Goal: Task Accomplishment & Management: Use online tool/utility

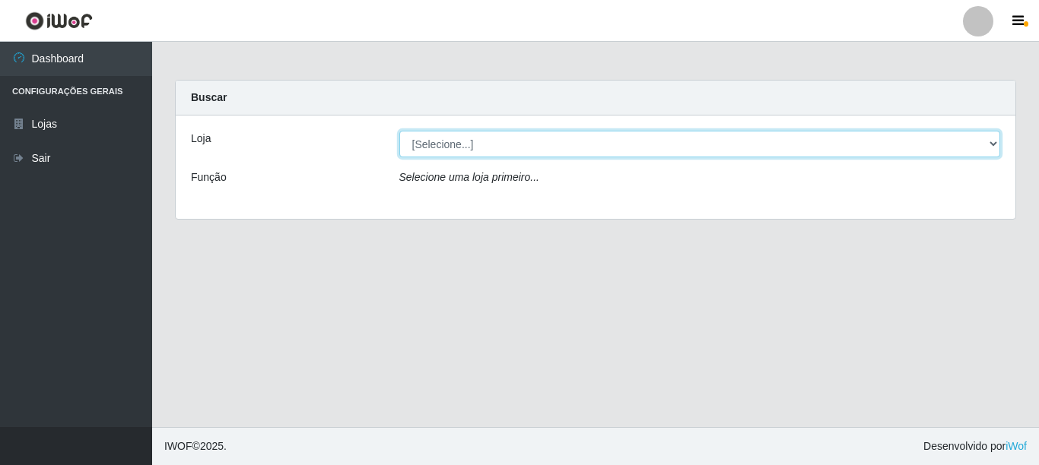
drag, startPoint x: 487, startPoint y: 148, endPoint x: 481, endPoint y: 162, distance: 14.7
click at [481, 162] on div "Loja [Selecione...] Rede Potiguar 3 - [GEOGRAPHIC_DATA] Função Selecione uma lo…" at bounding box center [595, 167] width 839 height 103
select select "103"
click at [399, 131] on select "[Selecione...] Rede Potiguar 3 - [GEOGRAPHIC_DATA]" at bounding box center [699, 144] width 601 height 27
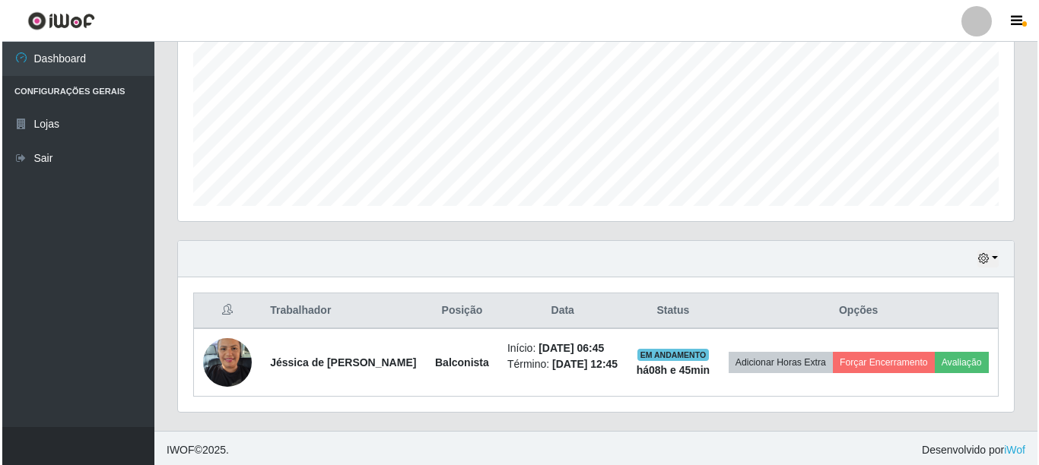
scroll to position [353, 0]
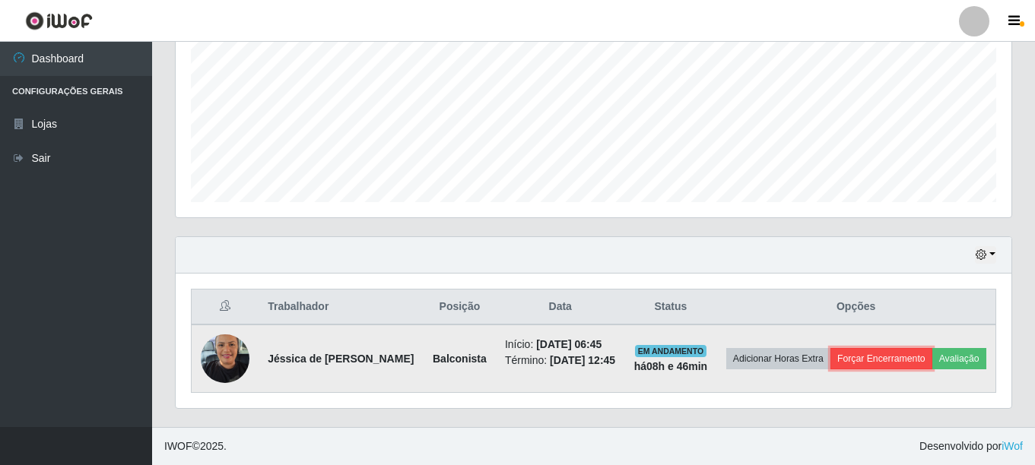
click at [915, 348] on button "Forçar Encerramento" at bounding box center [881, 358] width 102 height 21
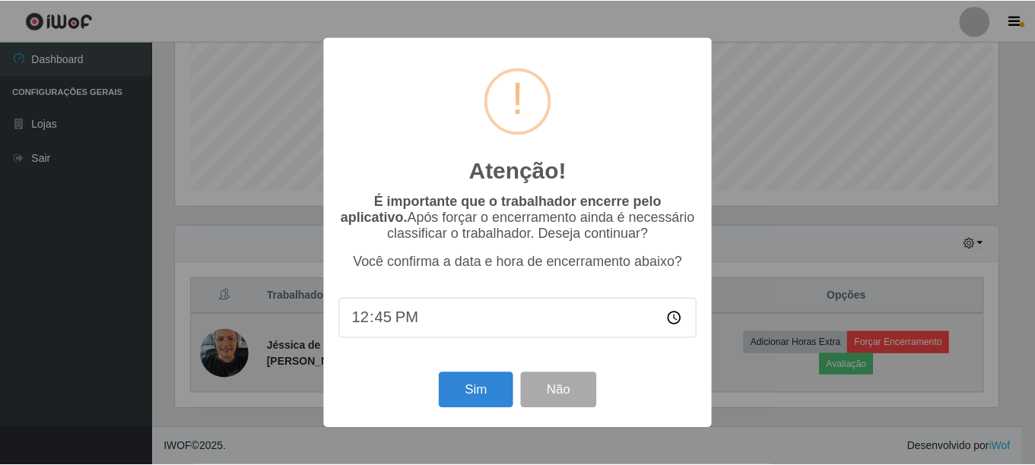
scroll to position [316, 826]
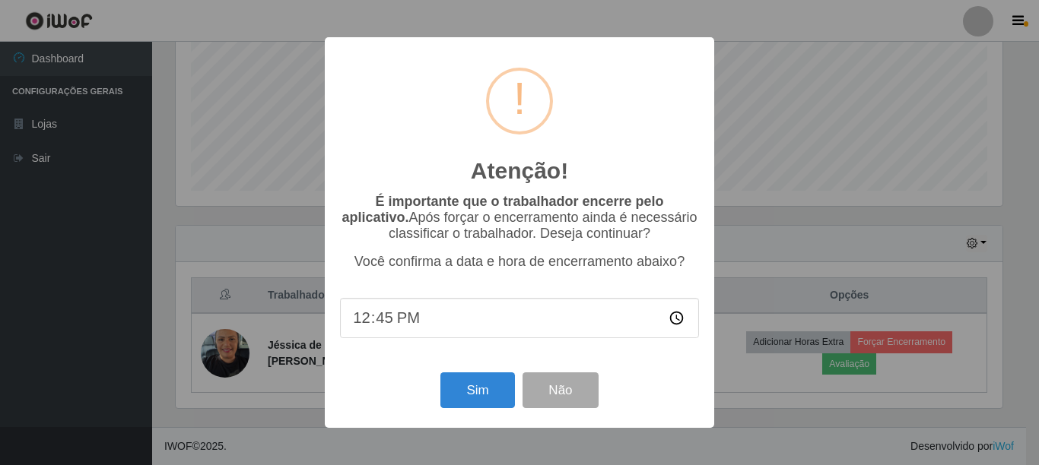
click at [880, 72] on div "Atenção! × É importante que o trabalhador encerre pelo aplicativo. Após forçar …" at bounding box center [519, 232] width 1039 height 465
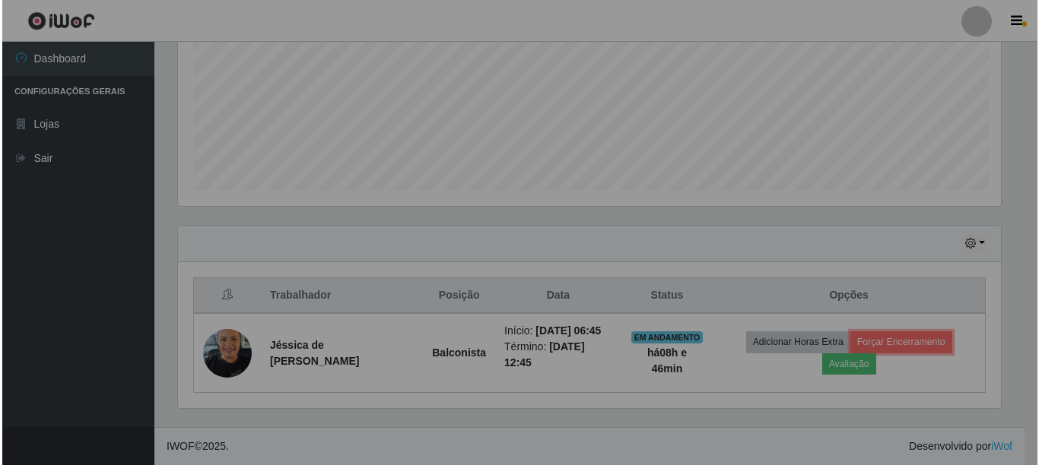
scroll to position [316, 836]
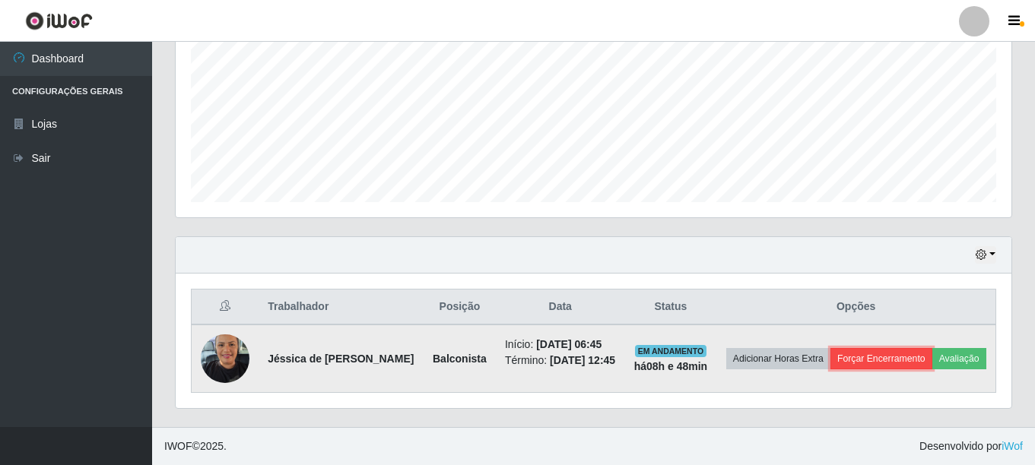
click at [932, 348] on button "Forçar Encerramento" at bounding box center [881, 358] width 102 height 21
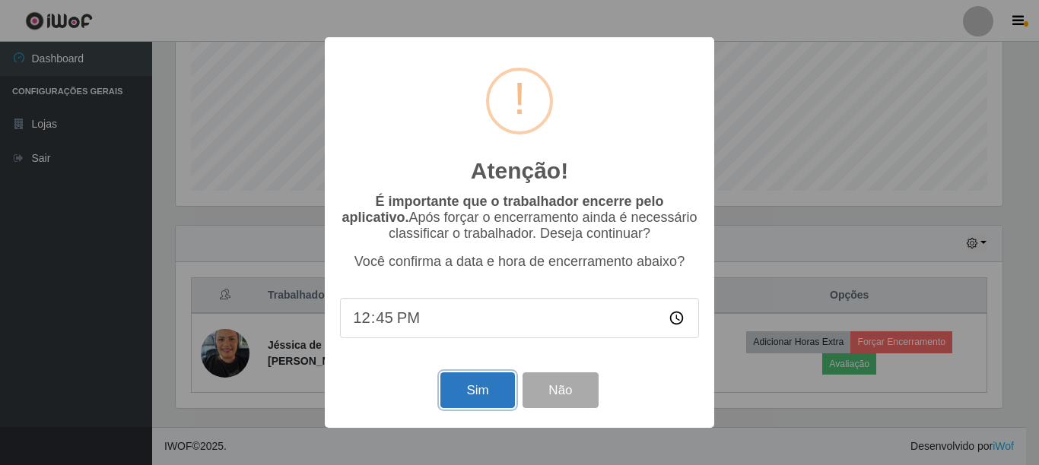
click at [471, 379] on button "Sim" at bounding box center [477, 391] width 74 height 36
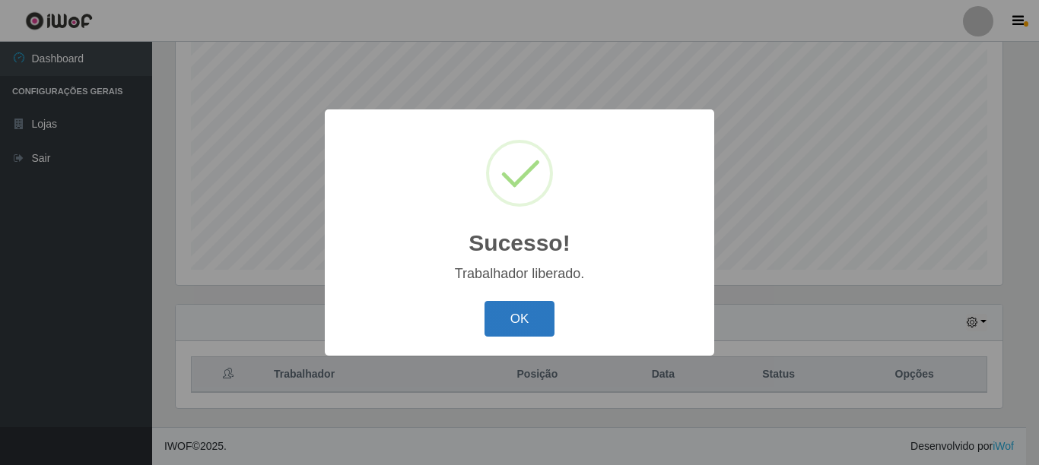
click at [511, 325] on button "OK" at bounding box center [519, 319] width 71 height 36
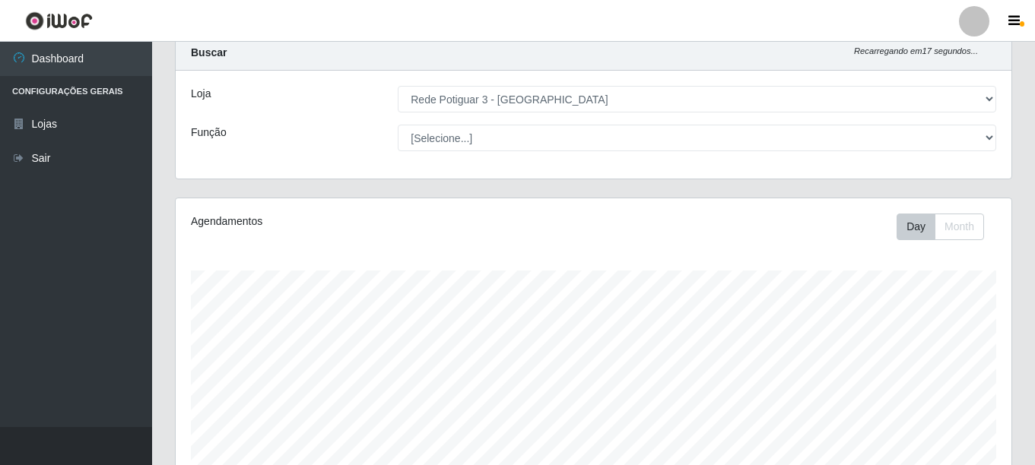
scroll to position [0, 0]
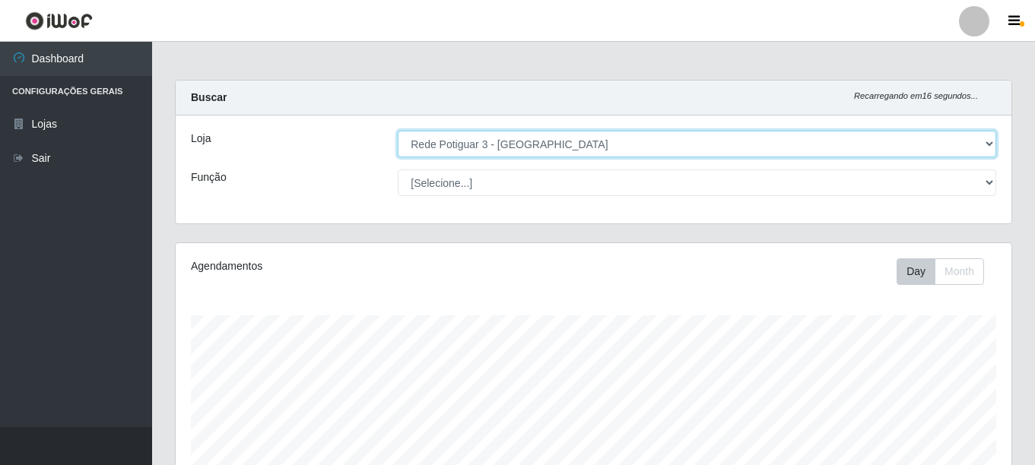
click at [513, 139] on select "[Selecione...] Rede Potiguar 3 - [GEOGRAPHIC_DATA]" at bounding box center [697, 144] width 598 height 27
click at [398, 131] on select "[Selecione...] Rede Potiguar 3 - [GEOGRAPHIC_DATA]" at bounding box center [697, 144] width 598 height 27
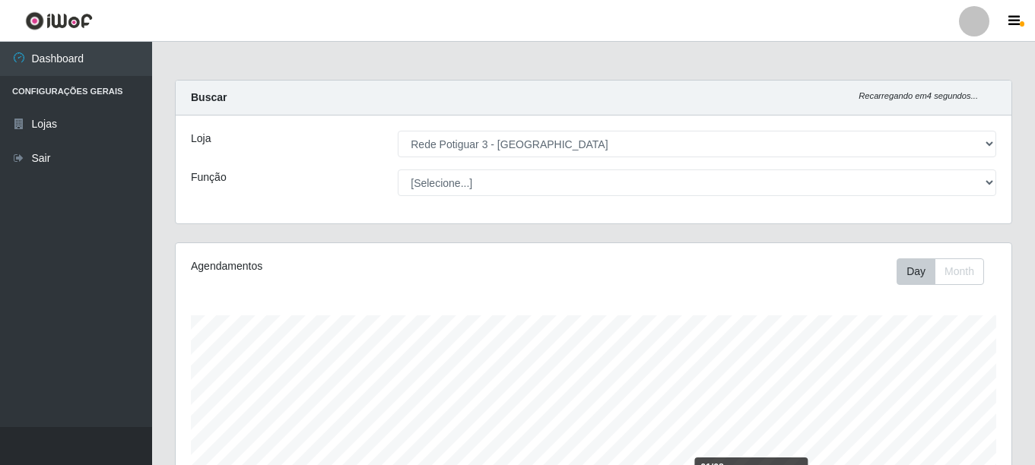
scroll to position [274, 0]
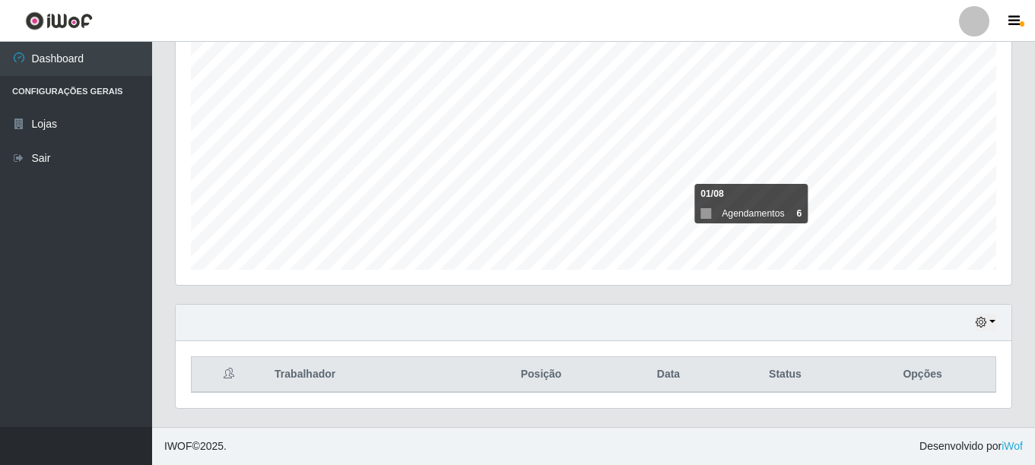
click at [301, 375] on th "Trabalhador" at bounding box center [365, 375] width 201 height 36
click at [229, 376] on icon at bounding box center [229, 373] width 11 height 11
click at [333, 376] on th "Trabalhador" at bounding box center [365, 375] width 201 height 36
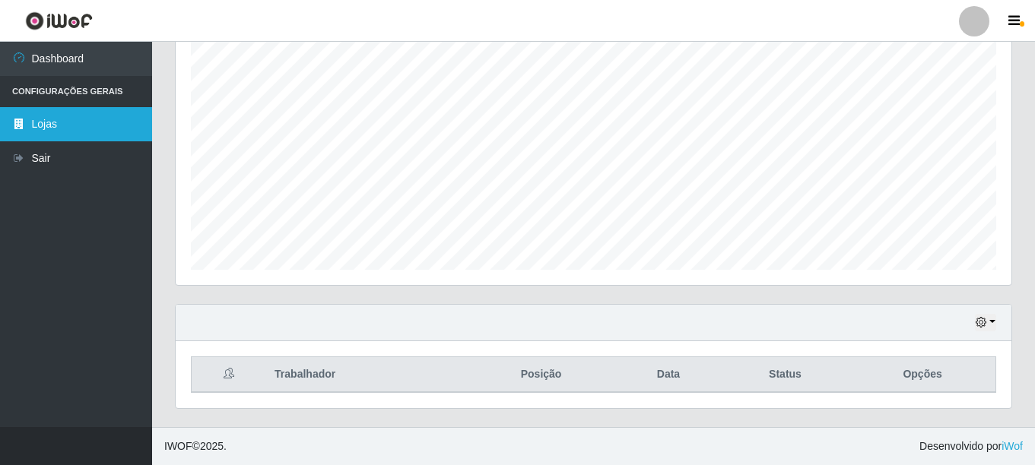
click at [56, 126] on link "Lojas" at bounding box center [76, 124] width 152 height 34
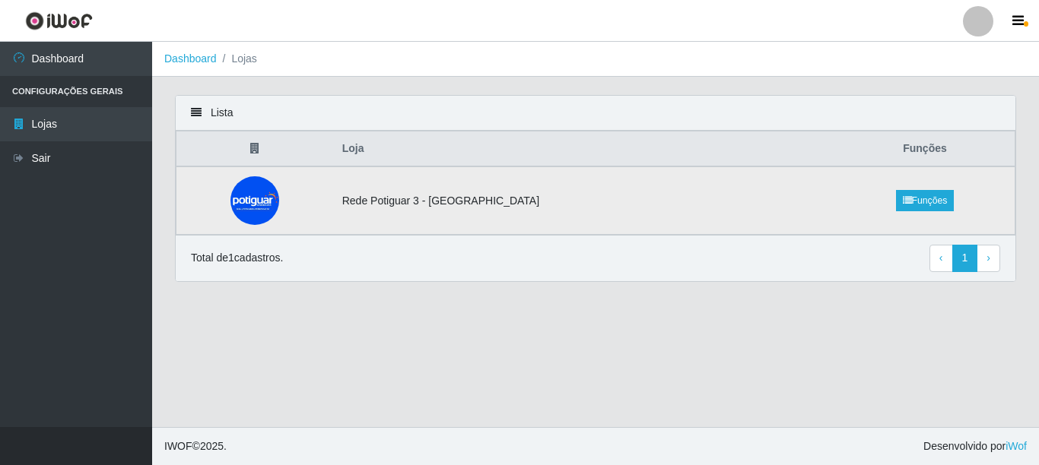
click at [454, 200] on td "Rede Potiguar 3 - [GEOGRAPHIC_DATA]" at bounding box center [584, 201] width 502 height 68
click at [905, 202] on link "Funções" at bounding box center [925, 200] width 59 height 21
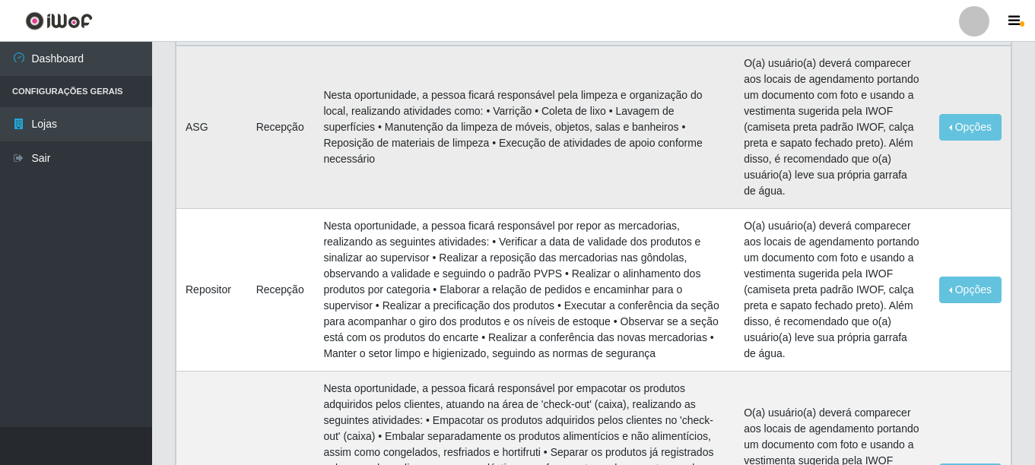
scroll to position [152, 0]
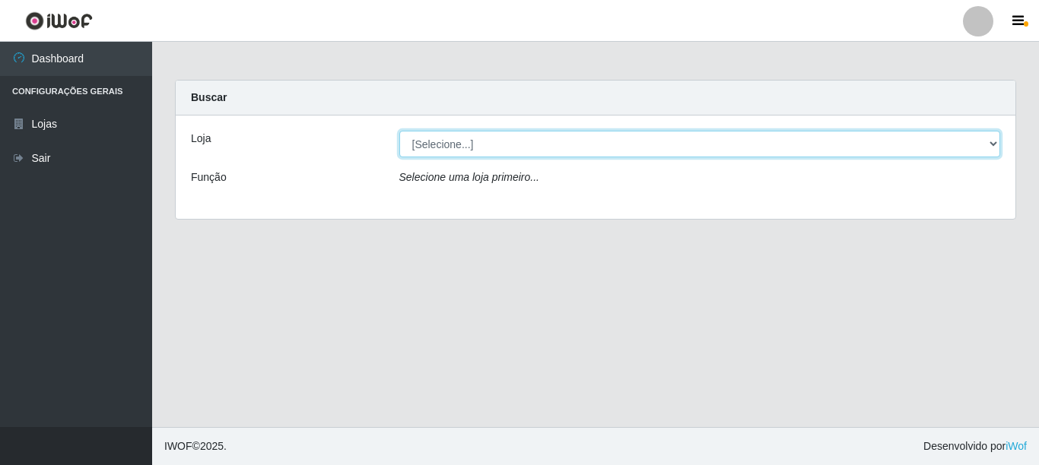
drag, startPoint x: 528, startPoint y: 147, endPoint x: 526, endPoint y: 169, distance: 22.2
click at [526, 169] on div "Loja [Selecione...] Rede Potiguar 3 - [GEOGRAPHIC_DATA] Função Selecione uma lo…" at bounding box center [595, 167] width 839 height 103
select select "103"
click at [399, 131] on select "[Selecione...] Rede Potiguar 3 - [GEOGRAPHIC_DATA]" at bounding box center [699, 144] width 601 height 27
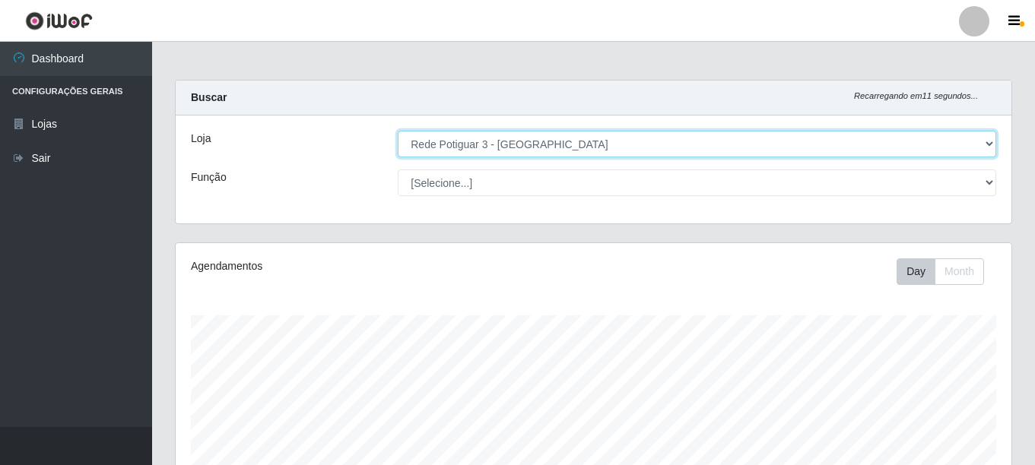
scroll to position [274, 0]
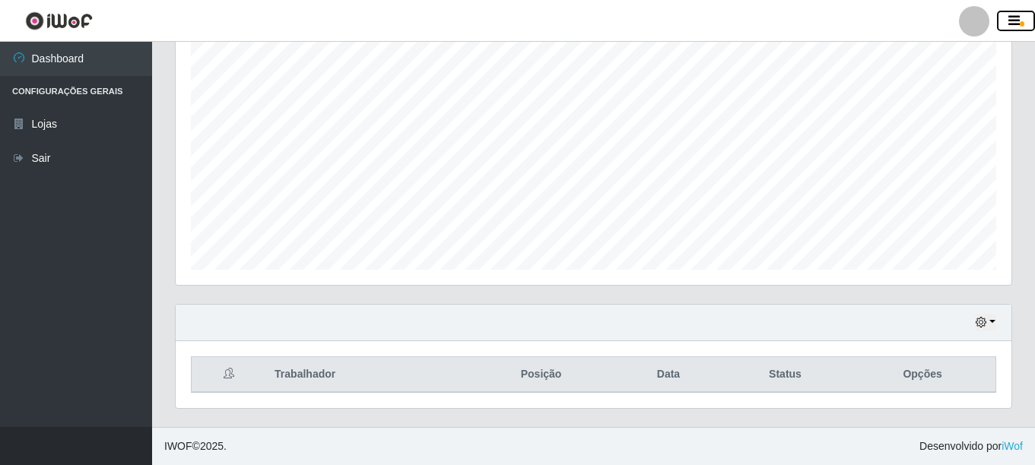
click at [1010, 17] on icon "button" at bounding box center [1013, 21] width 11 height 14
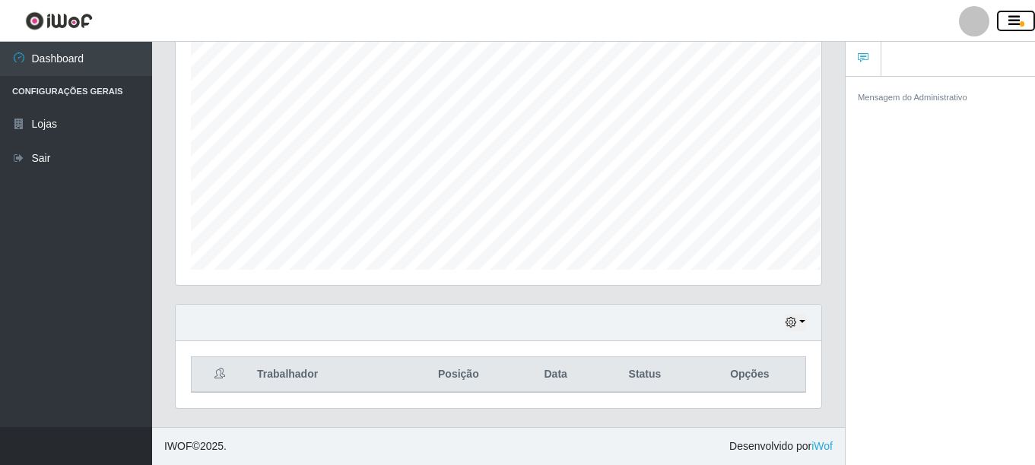
scroll to position [759961, 759631]
click at [902, 445] on div "Mensagem do Administrativo" at bounding box center [939, 273] width 189 height 395
click at [945, 445] on div "Mensagem do Administrativo" at bounding box center [939, 273] width 189 height 395
click at [756, 381] on th "Opções" at bounding box center [750, 375] width 112 height 36
click at [739, 376] on th "Opções" at bounding box center [750, 375] width 112 height 36
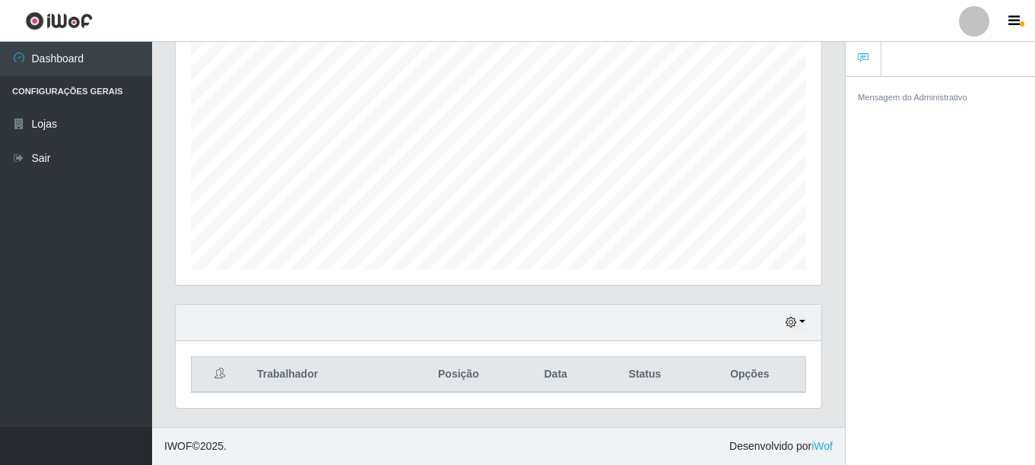
click at [778, 383] on th "Opções" at bounding box center [750, 375] width 112 height 36
click at [763, 376] on th "Opções" at bounding box center [750, 375] width 112 height 36
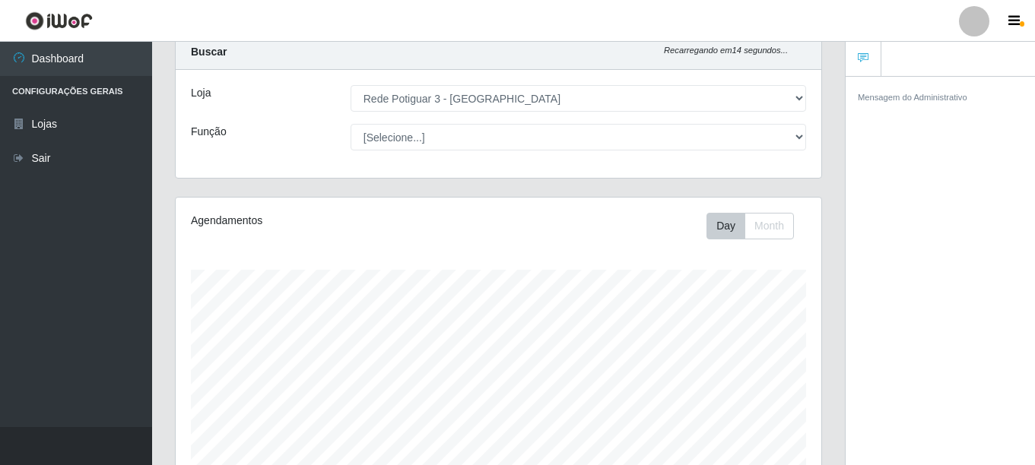
scroll to position [0, 0]
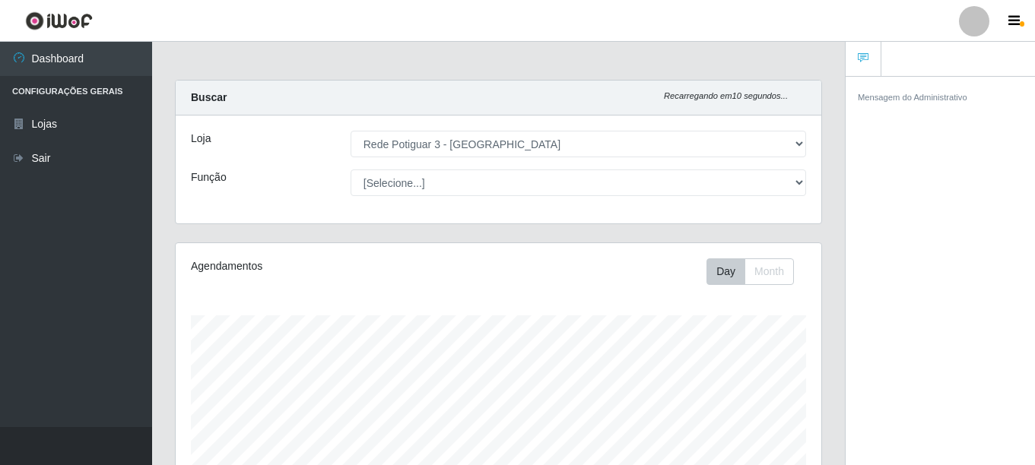
click at [265, 270] on div "Agendamentos" at bounding box center [312, 266] width 243 height 16
